Goal: Navigation & Orientation: Find specific page/section

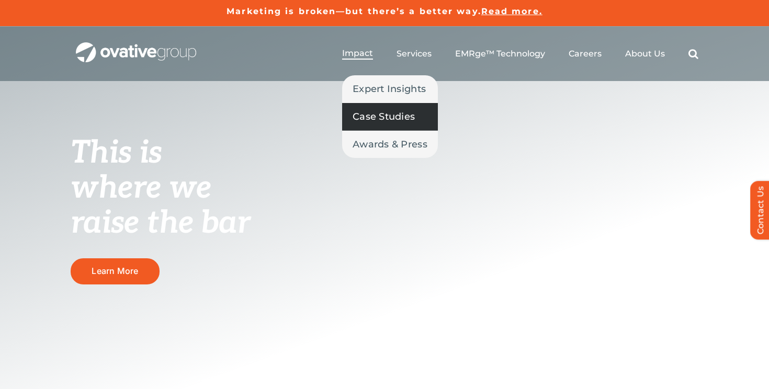
click at [379, 125] on link "Case Studies" at bounding box center [390, 116] width 96 height 27
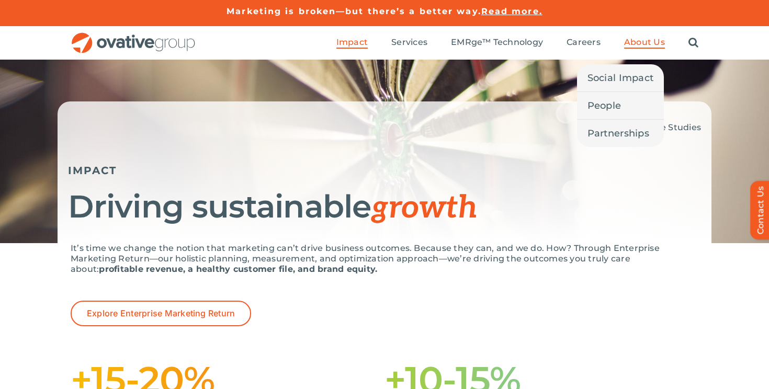
click at [645, 41] on span "About Us" at bounding box center [644, 42] width 41 height 10
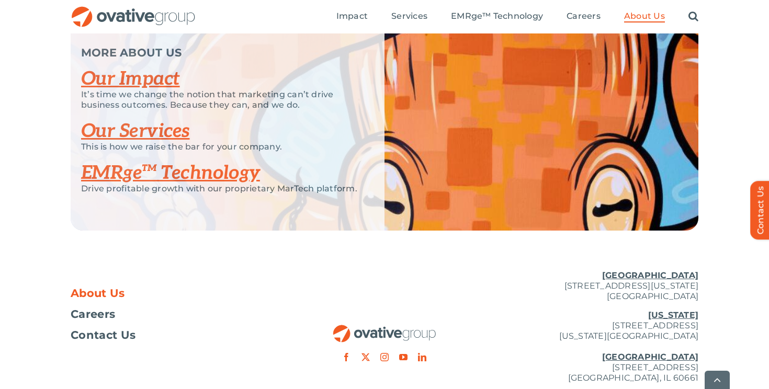
scroll to position [2301, 0]
